Goal: Task Accomplishment & Management: Complete application form

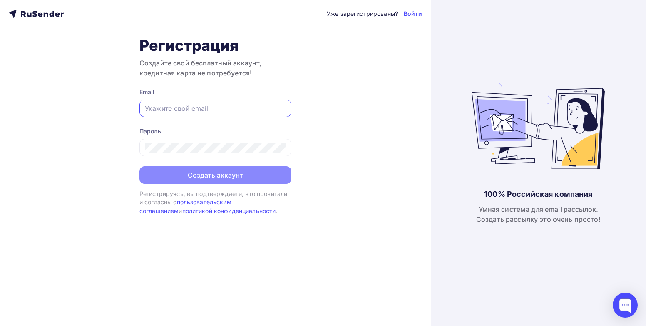
click at [187, 108] on input "text" at bounding box center [215, 108] width 141 height 10
click at [191, 140] on div at bounding box center [216, 147] width 152 height 17
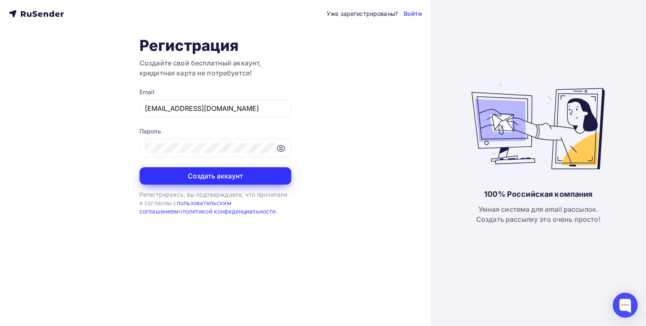
click at [217, 184] on button "Создать аккаунт" at bounding box center [216, 175] width 152 height 17
click at [216, 178] on button "Создать аккаунт" at bounding box center [216, 175] width 152 height 17
click at [208, 175] on button "Создать аккаунт" at bounding box center [216, 175] width 152 height 17
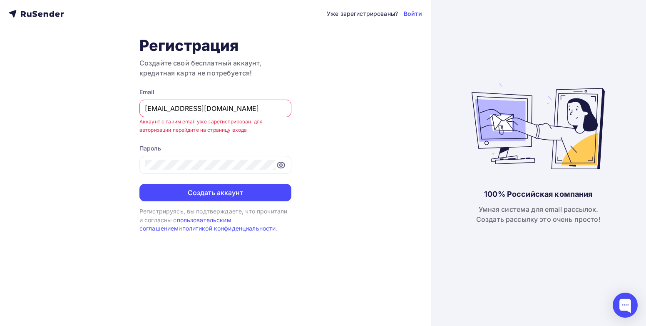
drag, startPoint x: 184, startPoint y: 110, endPoint x: 0, endPoint y: 102, distance: 183.8
click at [0, 108] on html "Уже зарегистрированы? Войти Регистрация Создайте свой бесплатный аккаунт, креди…" at bounding box center [323, 163] width 646 height 326
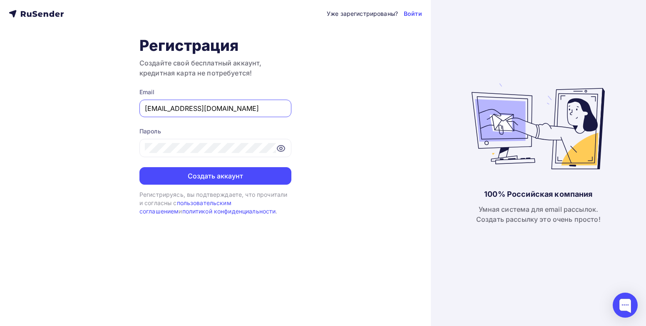
type input "golovinrusia@gmail.com"
click at [140, 167] on button "Создать аккаунт" at bounding box center [216, 175] width 152 height 17
